Goal: Task Accomplishment & Management: Manage account settings

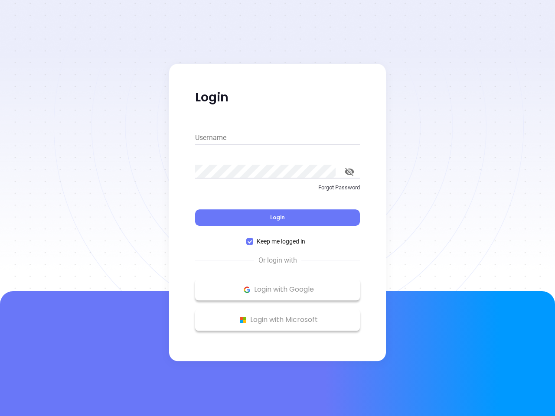
click at [277, 208] on div "Login" at bounding box center [277, 212] width 165 height 27
click at [277, 138] on input "Username" at bounding box center [277, 138] width 165 height 14
click at [349, 172] on icon "toggle password visibility" at bounding box center [350, 172] width 10 height 8
click at [277, 218] on span "Login" at bounding box center [277, 217] width 15 height 7
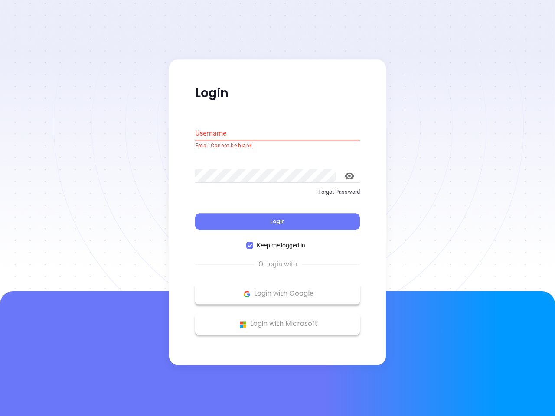
click at [277, 241] on span "Keep me logged in" at bounding box center [280, 246] width 55 height 10
click at [253, 242] on input "Keep me logged in" at bounding box center [249, 245] width 7 height 7
checkbox input "false"
click at [277, 290] on p "Login with Google" at bounding box center [277, 293] width 156 height 13
click at [277, 320] on p "Login with Microsoft" at bounding box center [277, 324] width 156 height 13
